Goal: Complete application form: Complete application form

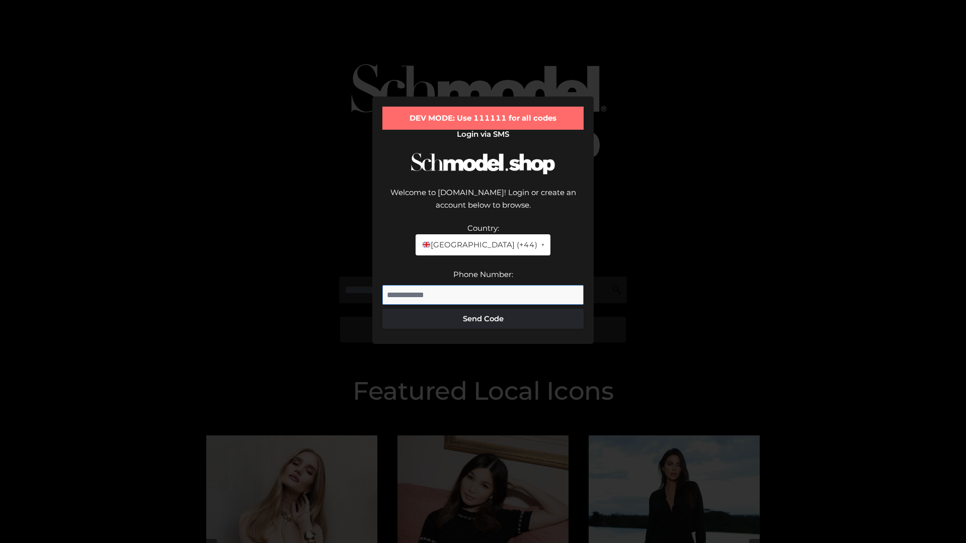
click at [483, 285] on input "Phone Number:" at bounding box center [482, 295] width 201 height 20
type input "**********"
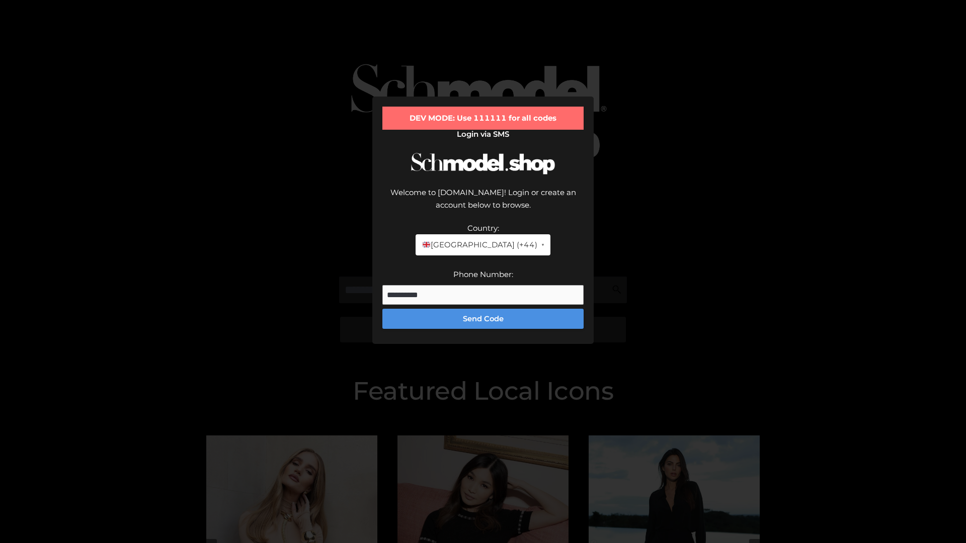
click at [483, 309] on button "Send Code" at bounding box center [482, 319] width 201 height 20
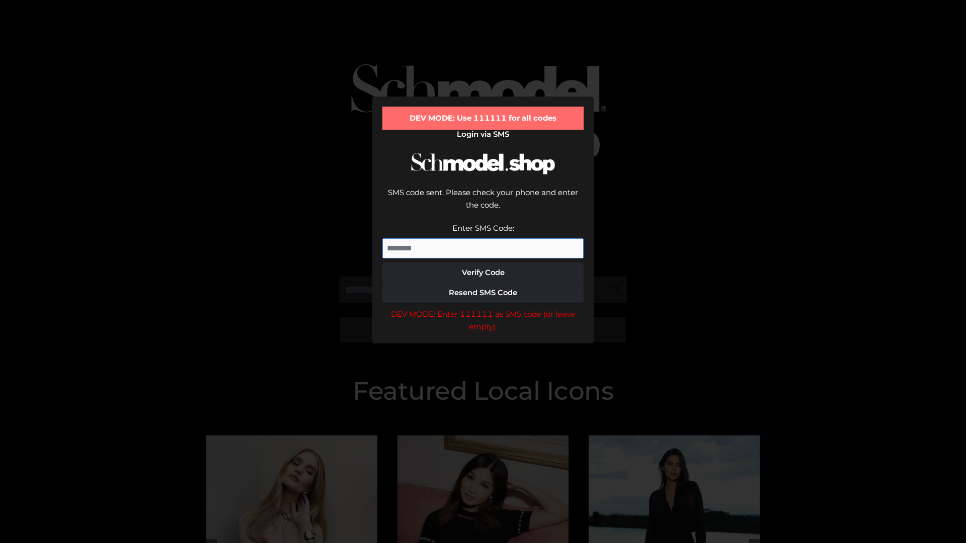
click at [483, 238] on input "Enter SMS Code:" at bounding box center [482, 248] width 201 height 20
type input "******"
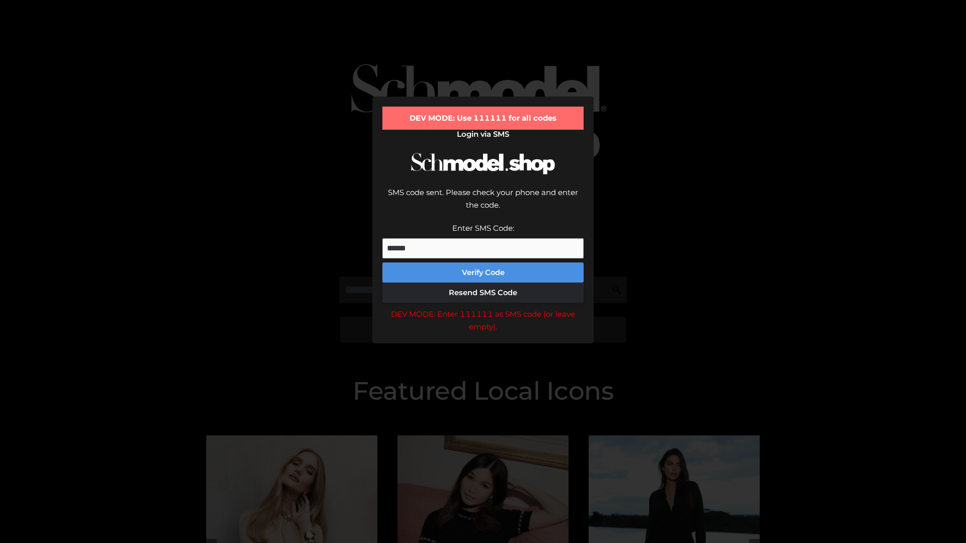
click at [483, 263] on button "Verify Code" at bounding box center [482, 273] width 201 height 20
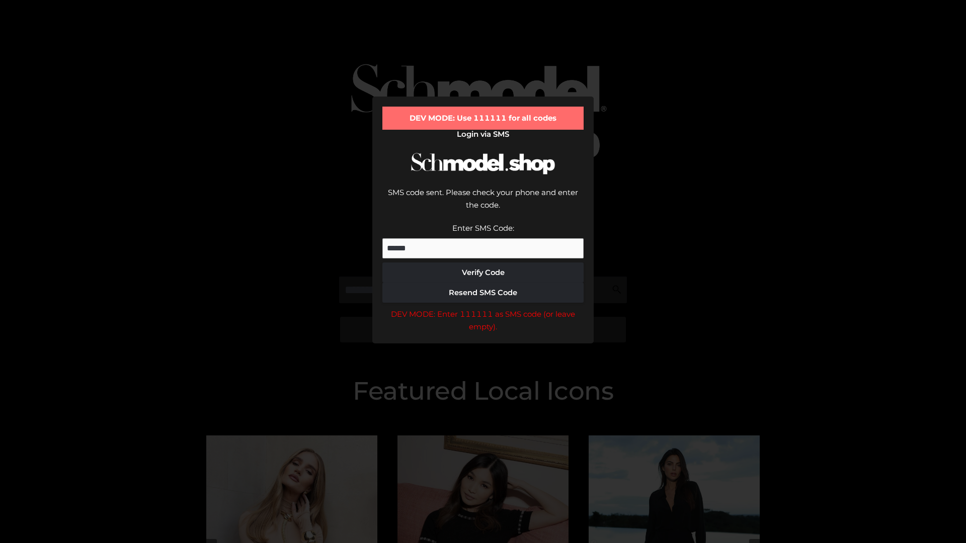
click at [483, 308] on div "DEV MODE: Enter 111111 as SMS code (or leave empty)." at bounding box center [482, 321] width 201 height 26
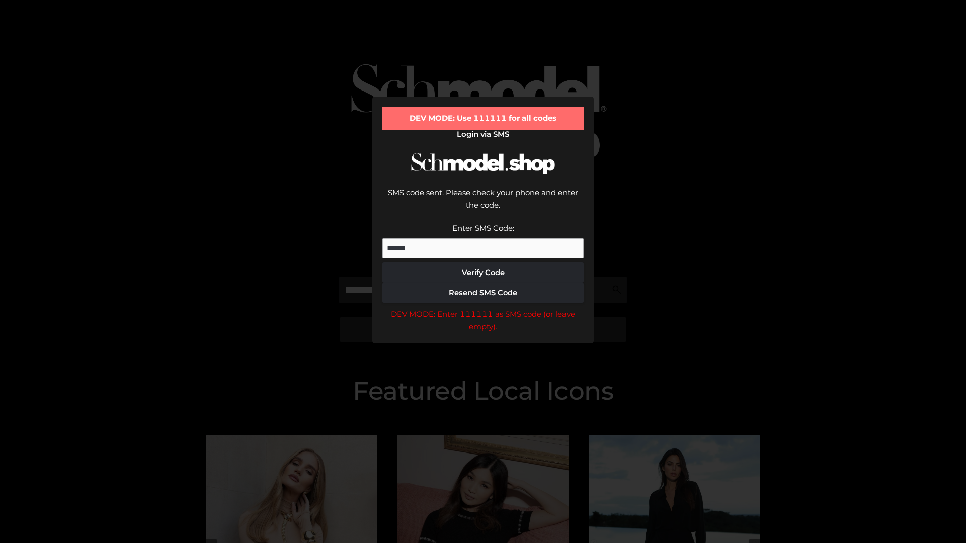
click at [483, 308] on div "DEV MODE: Enter 111111 as SMS code (or leave empty)." at bounding box center [482, 321] width 201 height 26
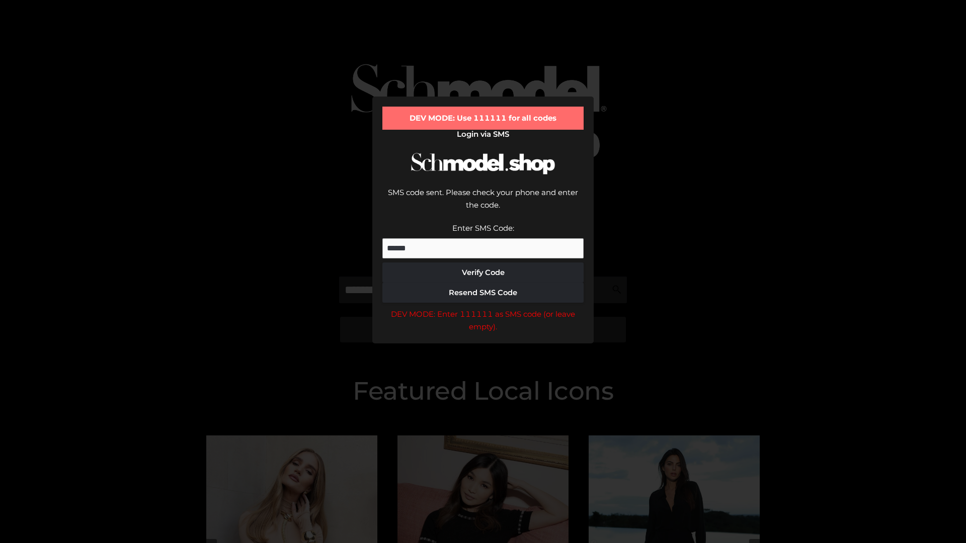
click at [483, 308] on div "DEV MODE: Enter 111111 as SMS code (or leave empty)." at bounding box center [482, 321] width 201 height 26
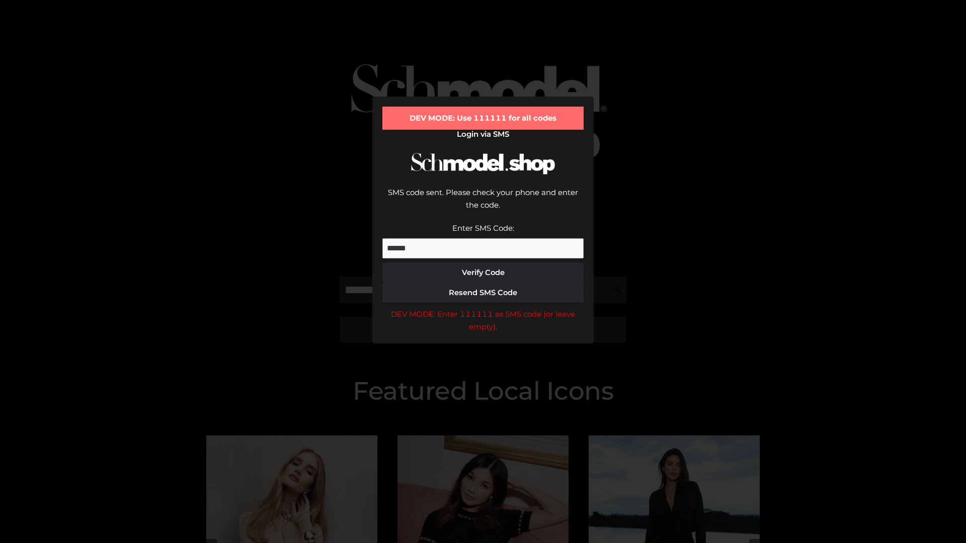
click at [483, 308] on div "DEV MODE: Enter 111111 as SMS code (or leave empty)." at bounding box center [482, 321] width 201 height 26
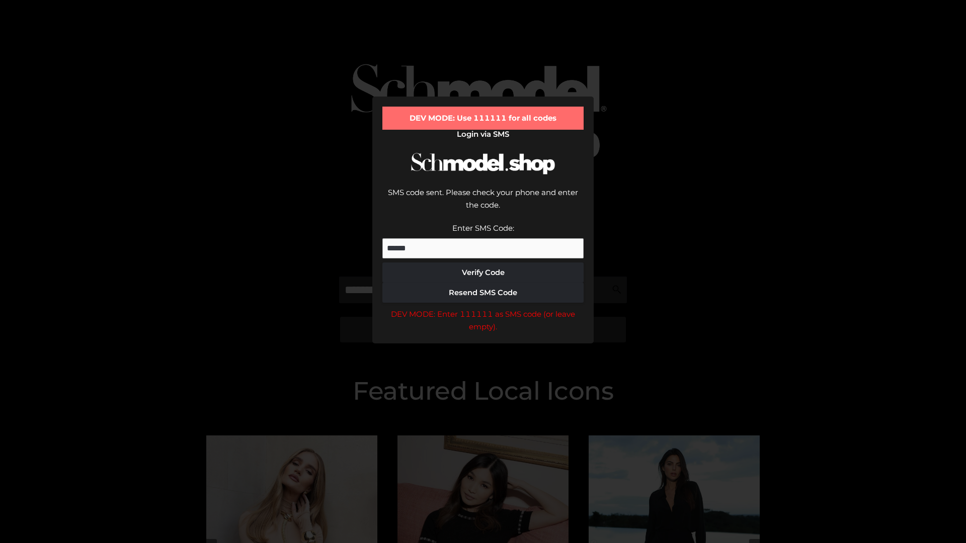
click at [483, 308] on div "DEV MODE: Enter 111111 as SMS code (or leave empty)." at bounding box center [482, 321] width 201 height 26
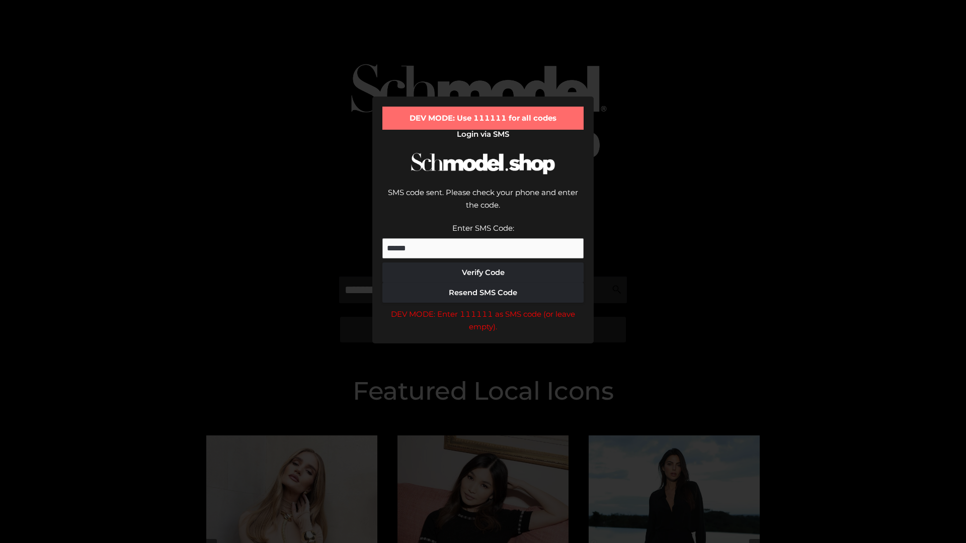
click at [483, 308] on div "DEV MODE: Enter 111111 as SMS code (or leave empty)." at bounding box center [482, 321] width 201 height 26
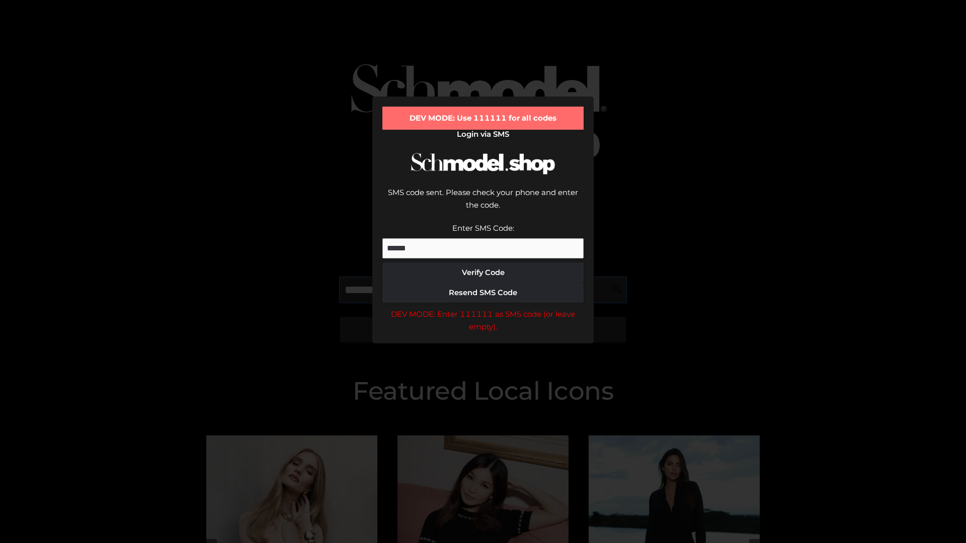
scroll to position [0, 52]
click at [483, 308] on div "DEV MODE: Enter 111111 as SMS code (or leave empty)." at bounding box center [482, 321] width 201 height 26
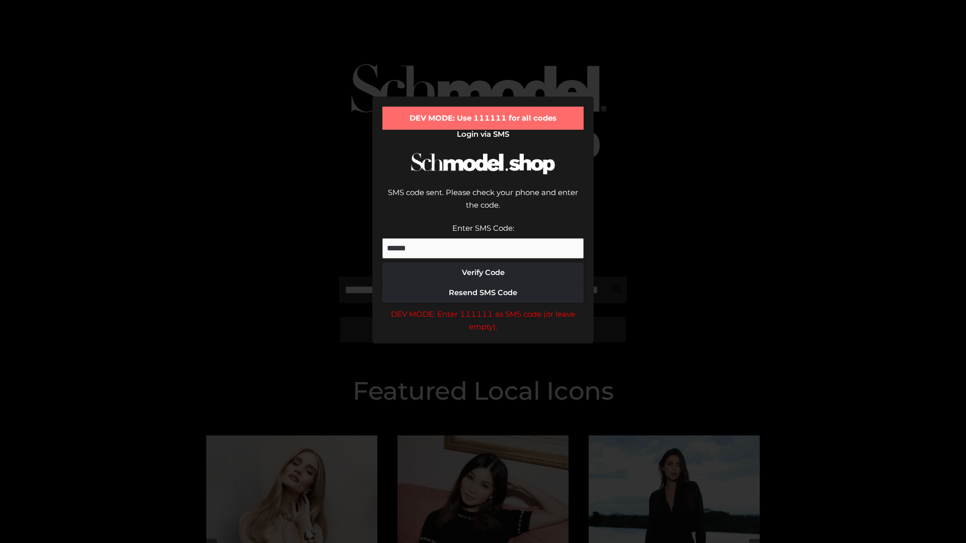
click at [483, 308] on div "DEV MODE: Enter 111111 as SMS code (or leave empty)." at bounding box center [482, 321] width 201 height 26
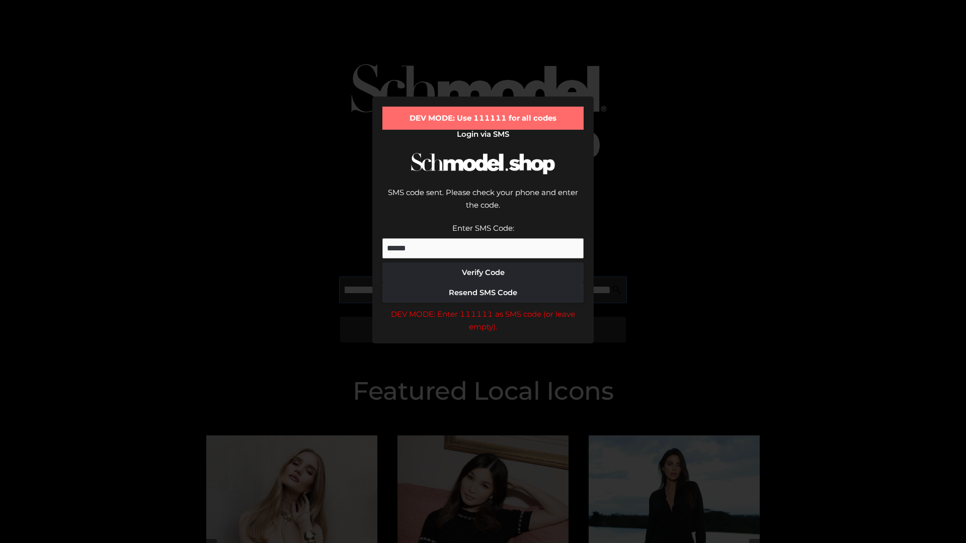
scroll to position [0, 110]
click at [483, 308] on div "DEV MODE: Enter 111111 as SMS code (or leave empty)." at bounding box center [482, 321] width 201 height 26
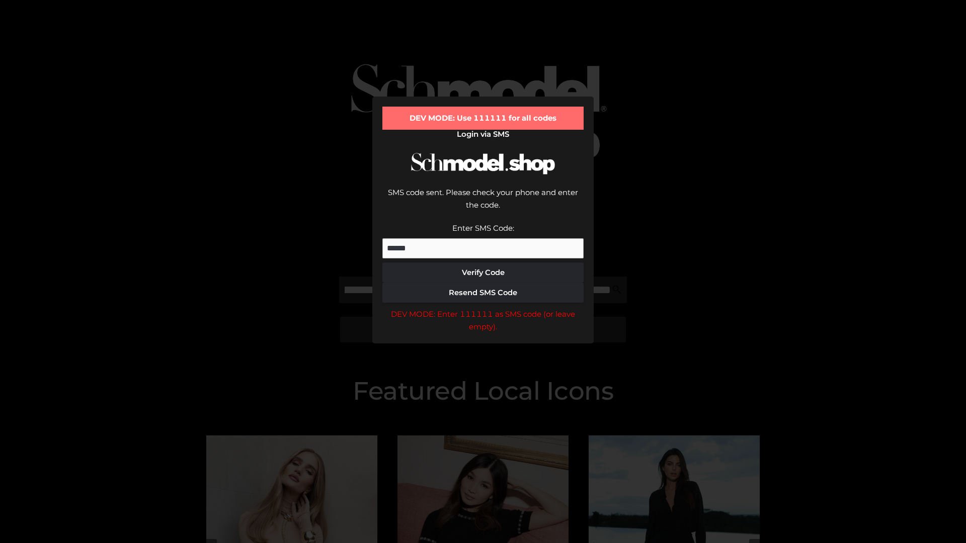
click at [483, 308] on div "DEV MODE: Enter 111111 as SMS code (or leave empty)." at bounding box center [482, 321] width 201 height 26
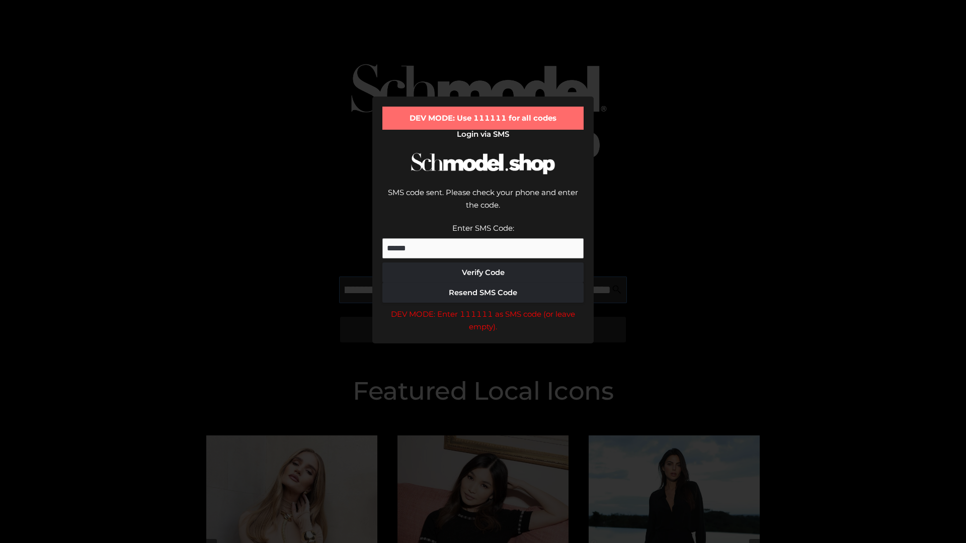
scroll to position [0, 171]
click at [483, 308] on div "DEV MODE: Enter 111111 as SMS code (or leave empty)." at bounding box center [482, 321] width 201 height 26
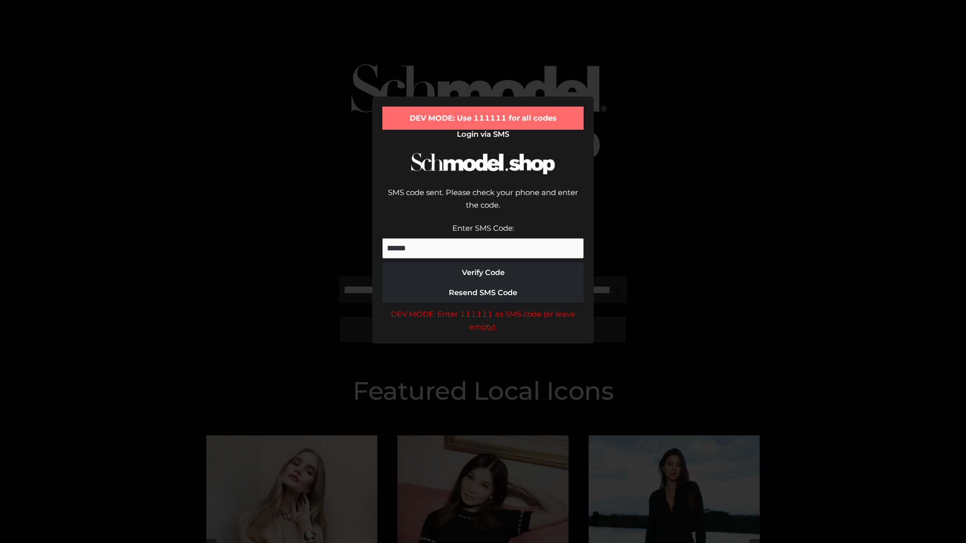
click at [483, 308] on div "DEV MODE: Enter 111111 as SMS code (or leave empty)." at bounding box center [482, 321] width 201 height 26
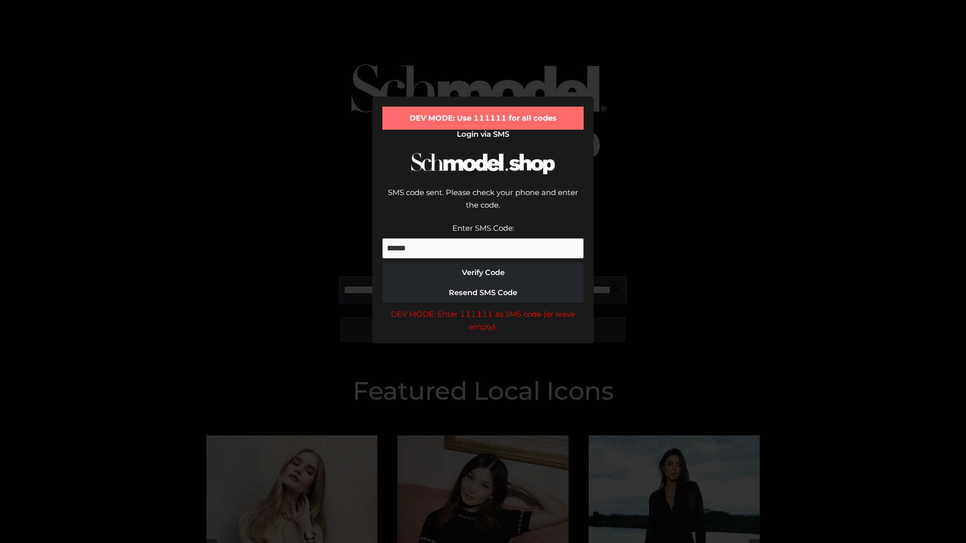
scroll to position [0, 234]
click at [483, 308] on div "DEV MODE: Enter 111111 as SMS code (or leave empty)." at bounding box center [482, 321] width 201 height 26
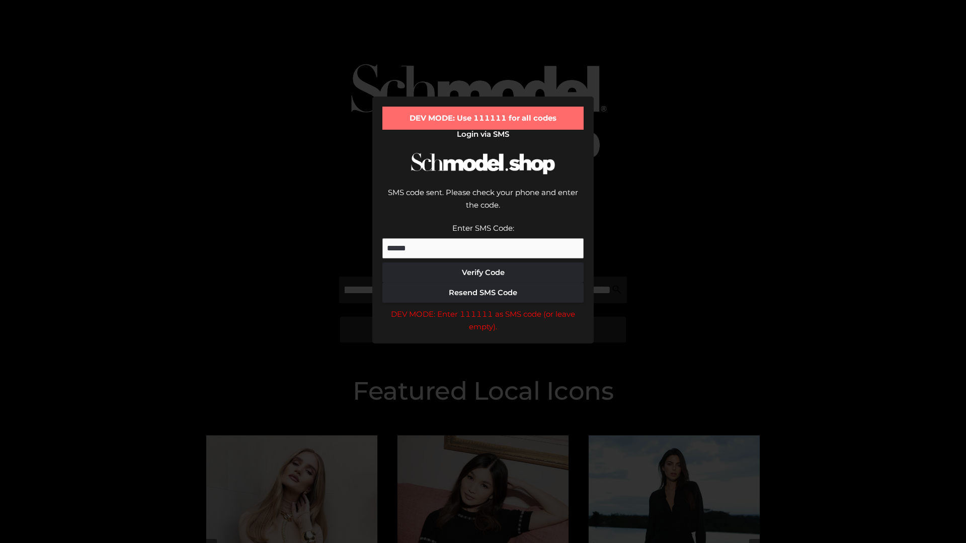
click at [483, 308] on div "DEV MODE: Enter 111111 as SMS code (or leave empty)." at bounding box center [482, 321] width 201 height 26
type input "**********"
